Goal: Information Seeking & Learning: Compare options

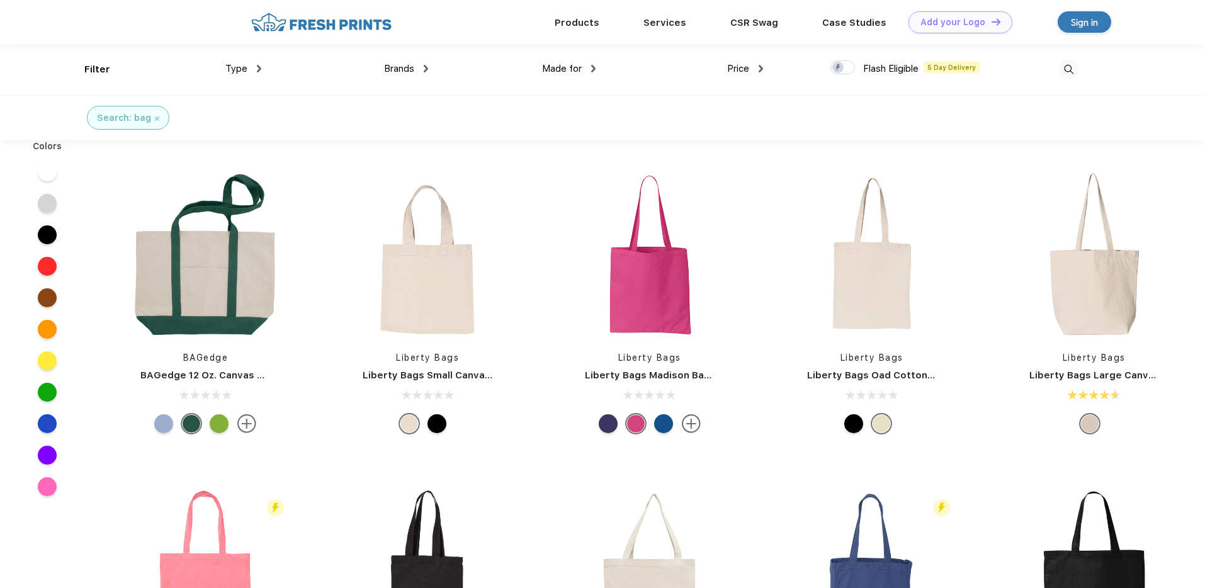
click at [760, 72] on img at bounding box center [760, 69] width 4 height 8
click at [721, 152] on div "$$$" at bounding box center [720, 156] width 15 height 13
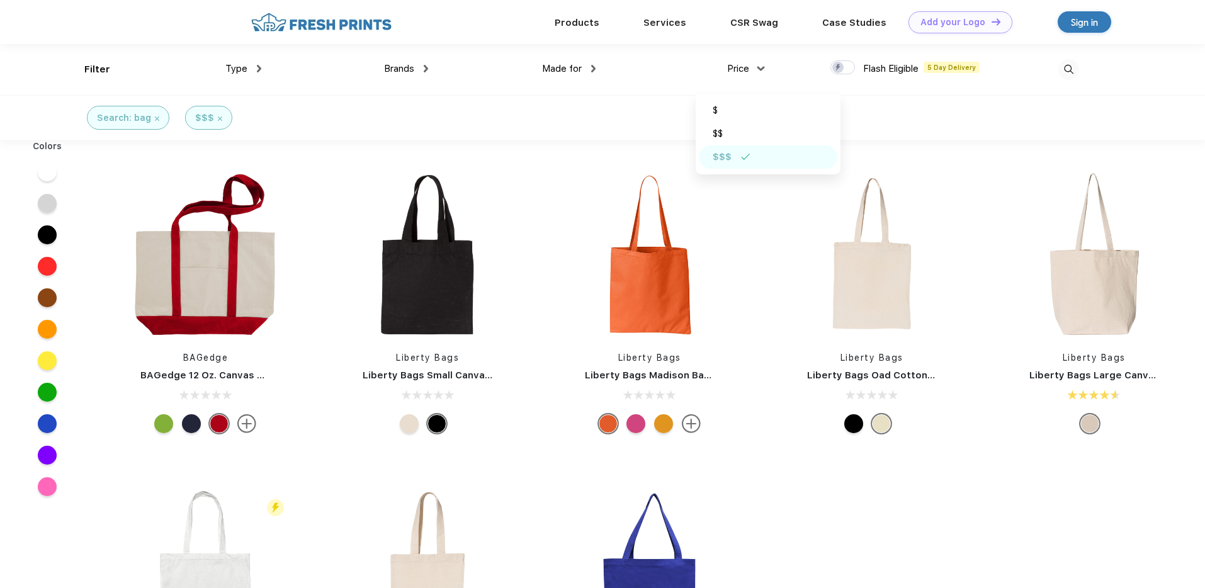
click at [461, 113] on div "Search: bag $$$" at bounding box center [602, 117] width 1205 height 45
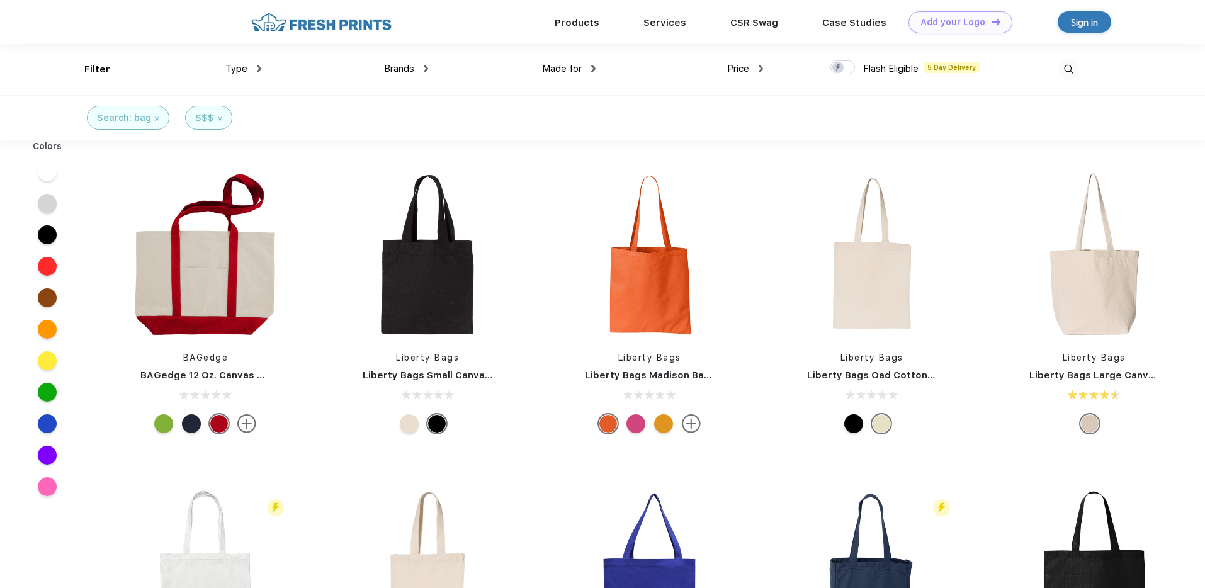
click at [411, 65] on span "Brands" at bounding box center [399, 68] width 30 height 11
click at [427, 67] on img at bounding box center [426, 68] width 4 height 8
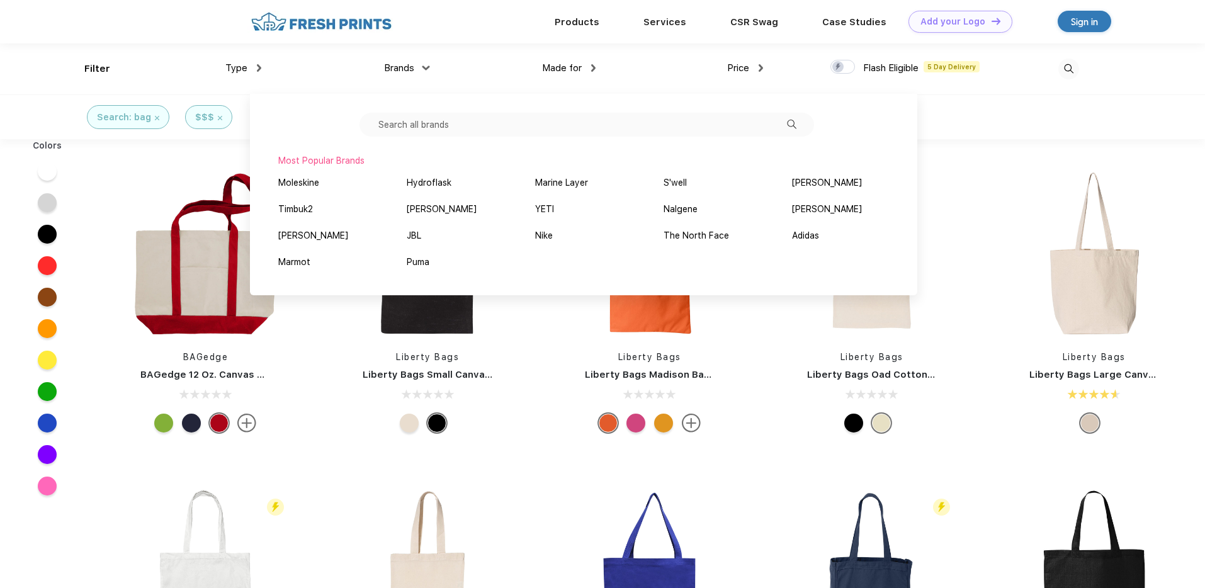
click at [461, 124] on input "text" at bounding box center [586, 125] width 454 height 24
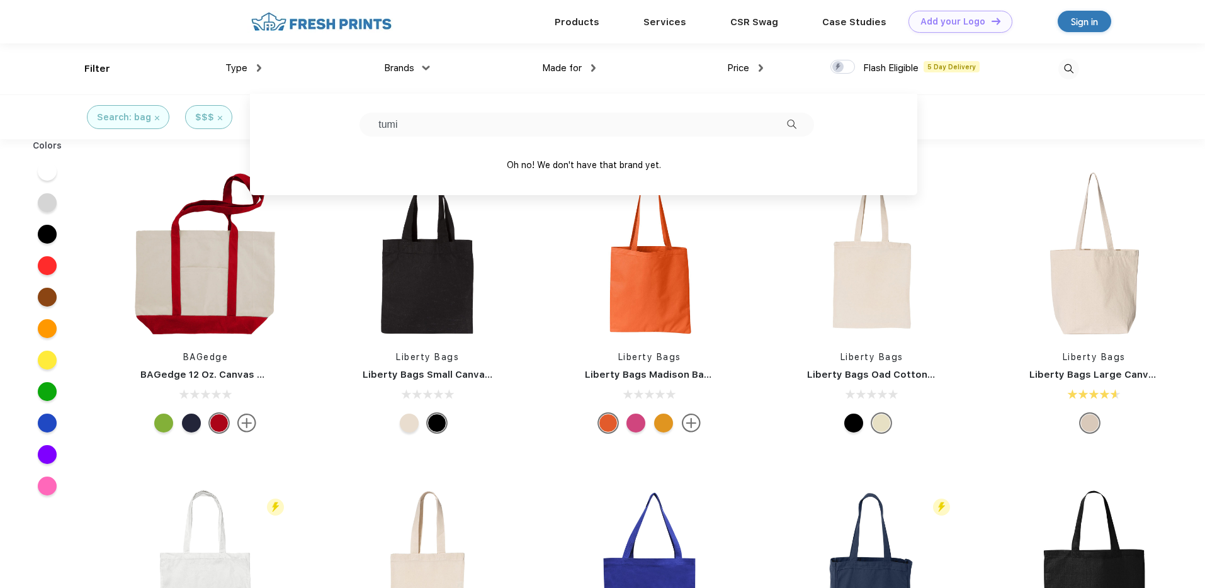
type input "tumi"
click at [515, 259] on div at bounding box center [427, 254] width 186 height 167
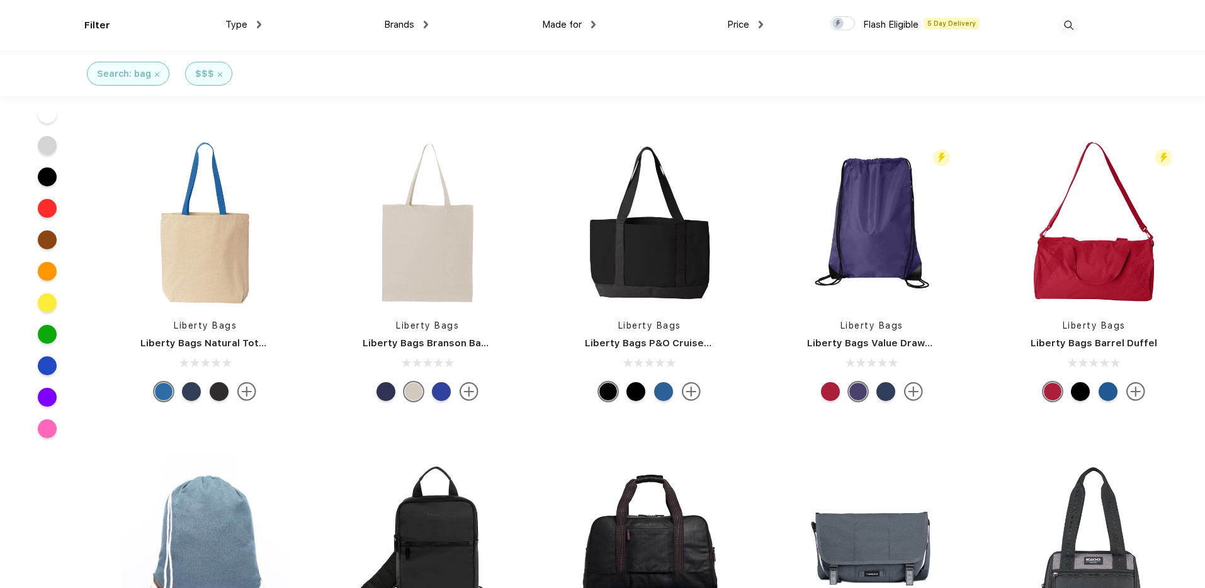
scroll to position [0, 0]
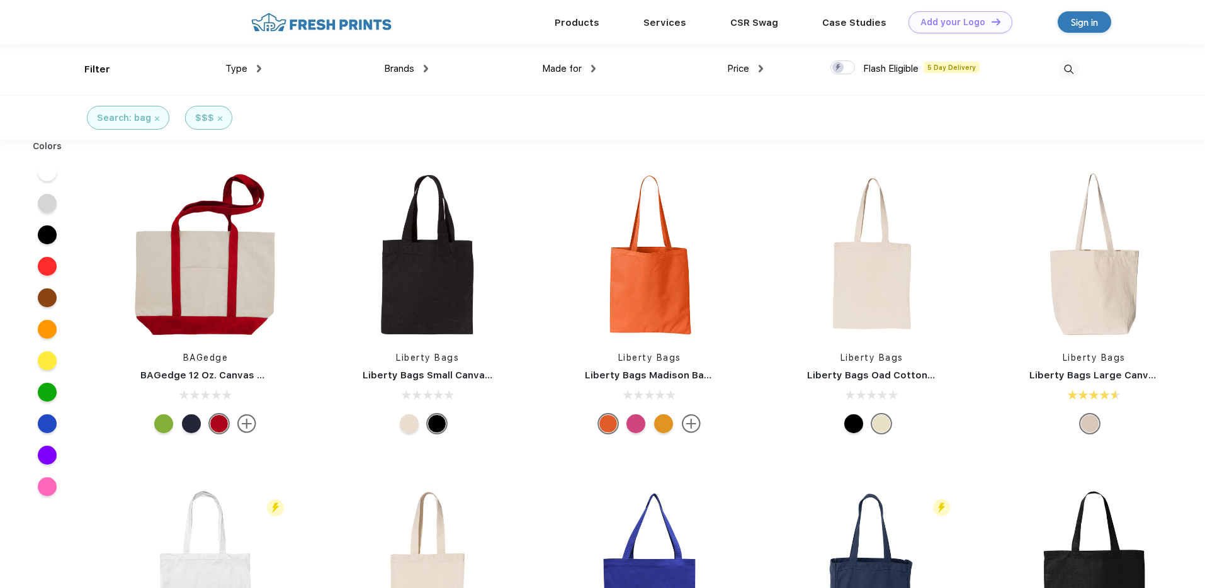
click at [1066, 69] on img at bounding box center [1068, 69] width 21 height 21
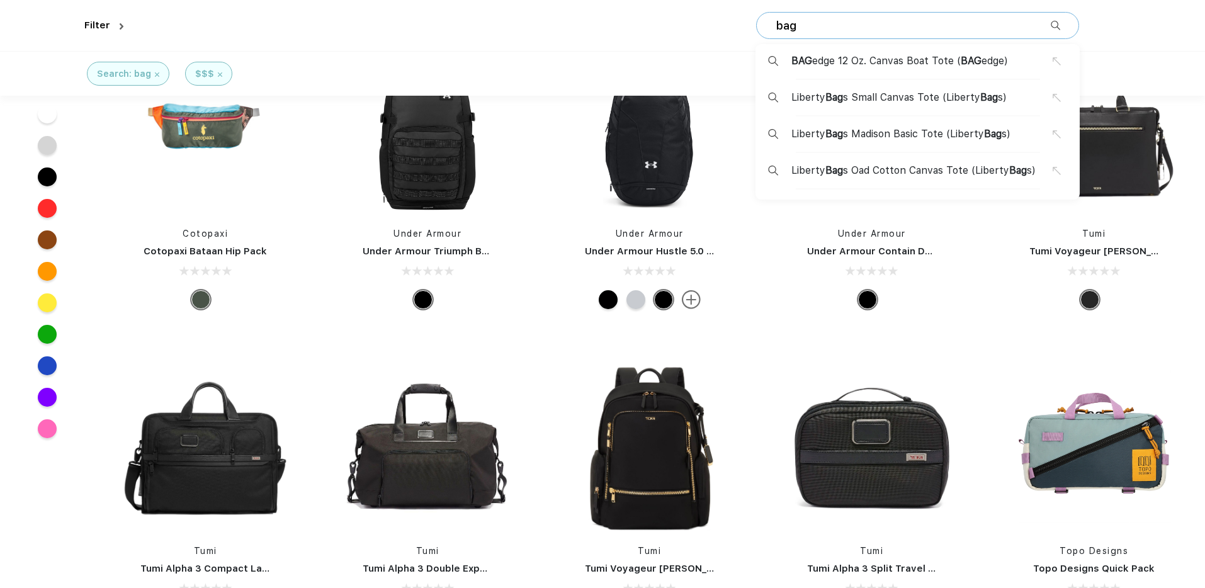
scroll to position [4504, 0]
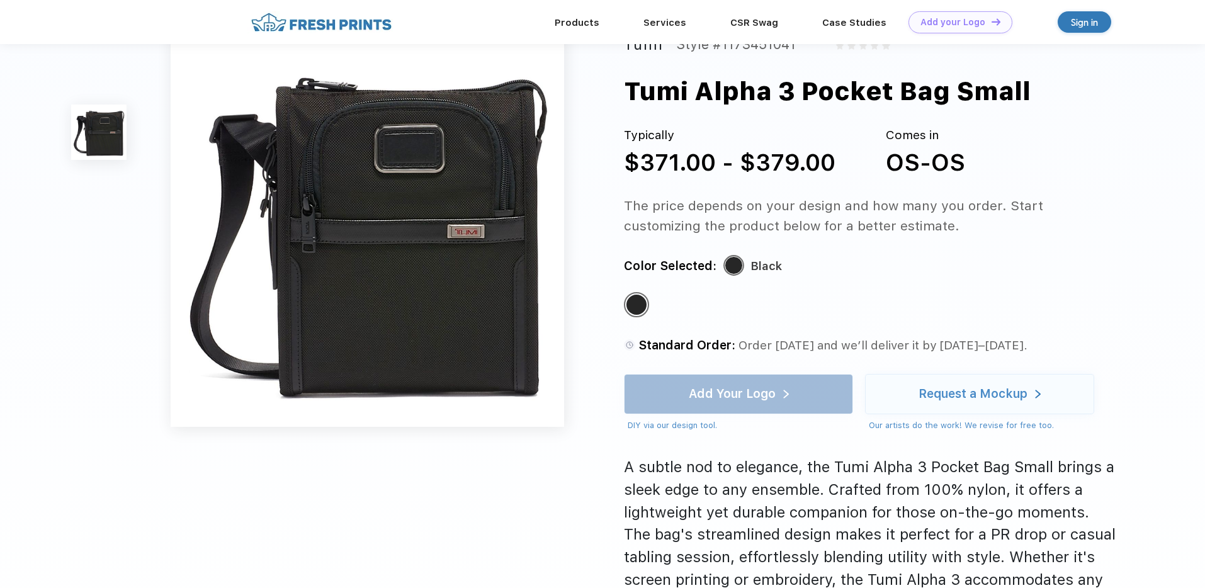
scroll to position [21, 0]
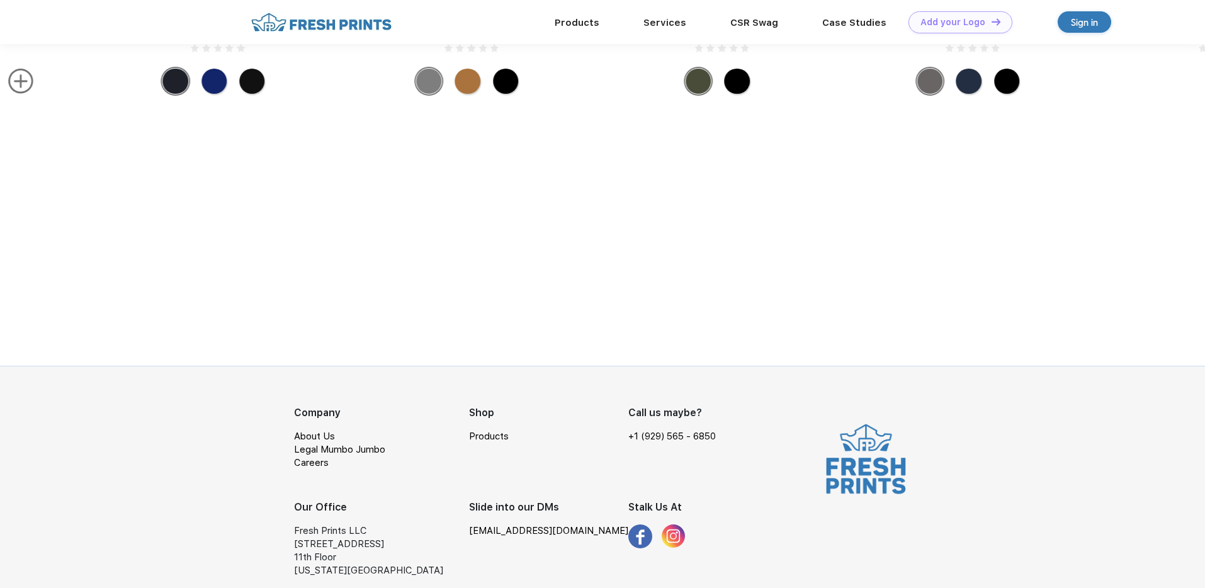
scroll to position [1232, 0]
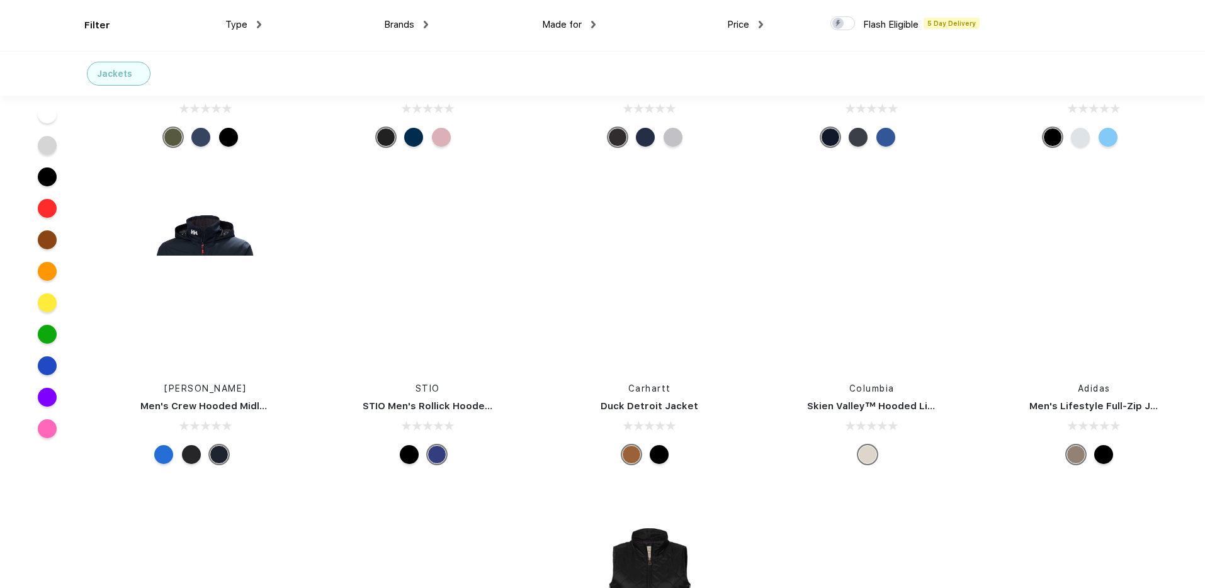
scroll to position [2856, 0]
